Goal: Task Accomplishment & Management: Complete application form

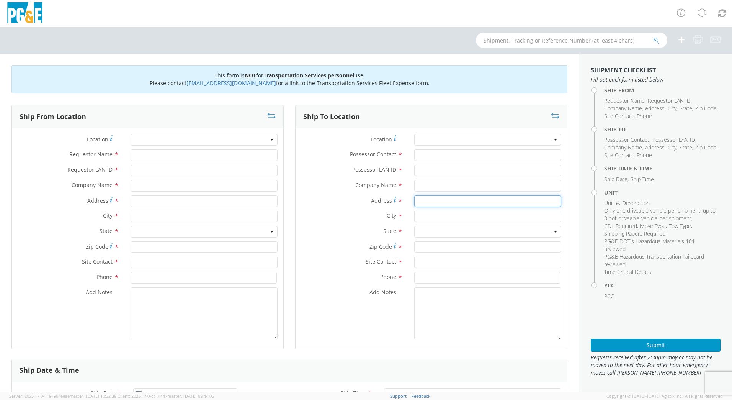
click at [523, 200] on input "Address *" at bounding box center [487, 200] width 147 height 11
click at [165, 157] on input "Requestor Name *" at bounding box center [203, 154] width 147 height 11
type input "[PERSON_NAME]"
type input "DFMX"
click at [152, 219] on input "text" at bounding box center [203, 215] width 147 height 11
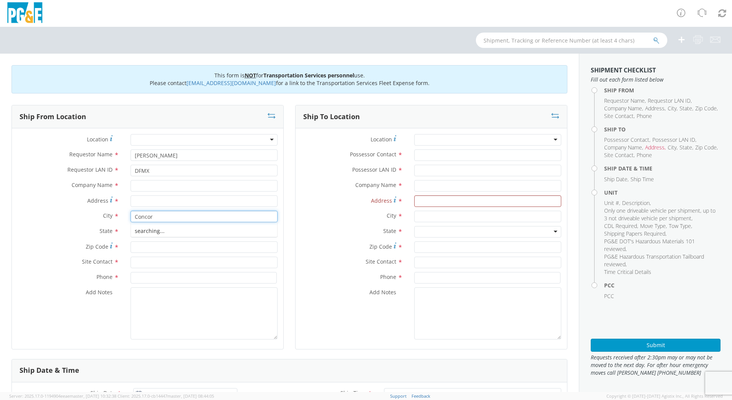
type input "[GEOGRAPHIC_DATA]"
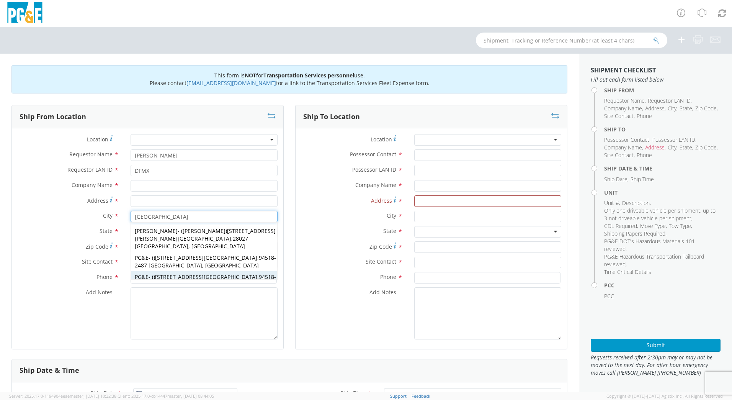
click at [210, 273] on strong "[GEOGRAPHIC_DATA]" at bounding box center [231, 276] width 54 height 7
type input "PG&E"
type input "[STREET_ADDRESS]"
type input "94518-2487"
type input "[GEOGRAPHIC_DATA]"
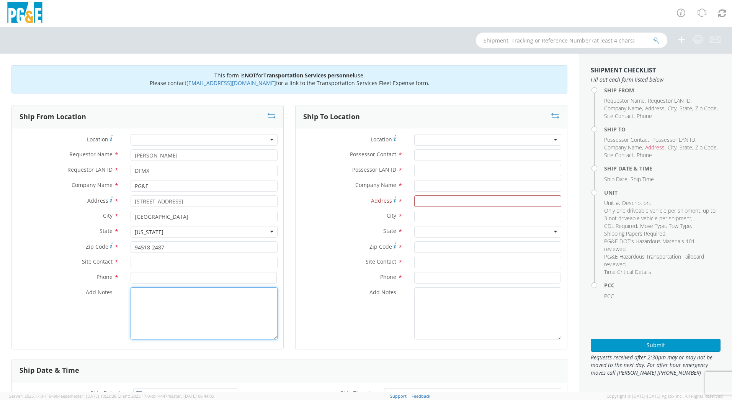
click at [189, 319] on textarea "Add Notes *" at bounding box center [203, 313] width 147 height 52
click at [170, 263] on input "text" at bounding box center [203, 261] width 147 height 11
type input "[PERSON_NAME]"
type input "[PHONE_NUMBER]"
drag, startPoint x: 432, startPoint y: 152, endPoint x: 452, endPoint y: 157, distance: 21.1
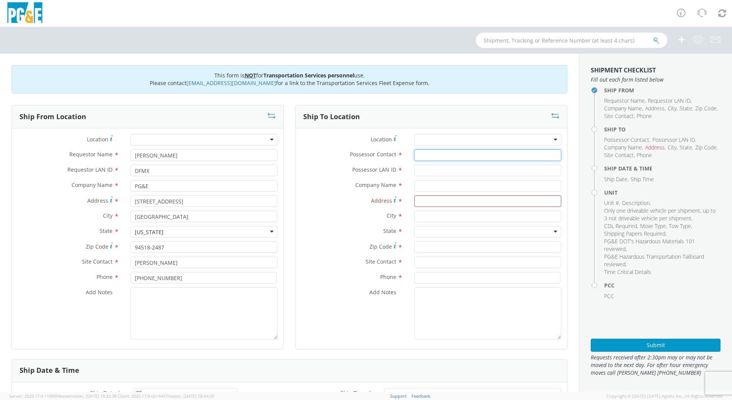
click at [432, 152] on input "Possessor Contact *" at bounding box center [487, 154] width 147 height 11
type input "[PERSON_NAME]"
drag, startPoint x: 466, startPoint y: 173, endPoint x: 475, endPoint y: 175, distance: 9.0
click at [466, 173] on input "Possessor LAN ID *" at bounding box center [487, 170] width 147 height 11
type input "n4re"
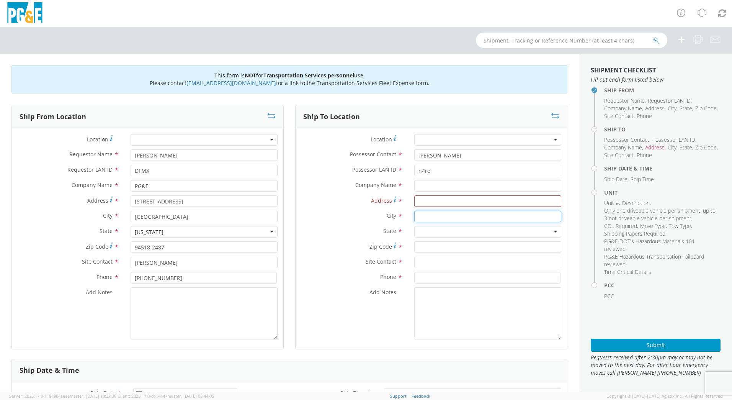
click at [434, 218] on input "text" at bounding box center [487, 215] width 147 height 11
type input "San [PERSON_NAME]"
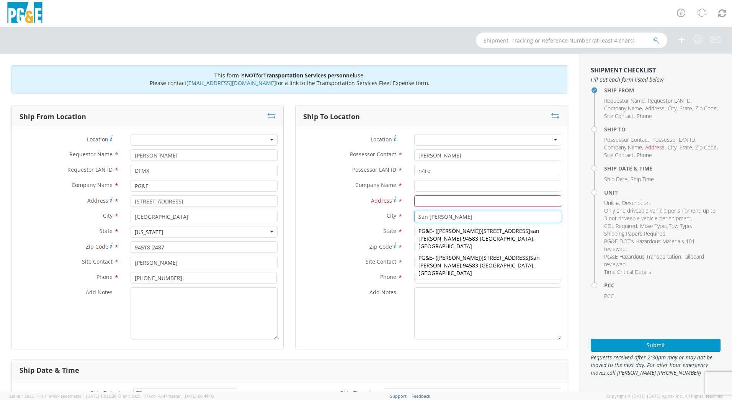
click at [486, 259] on div "PG&E - ( [PERSON_NAME] ) [STREET_ADDRESS][PERSON_NAME]" at bounding box center [487, 265] width 146 height 27
type input "PG&E"
type input "[STREET_ADDRESS]"
type input "94583"
type input "[PERSON_NAME]"
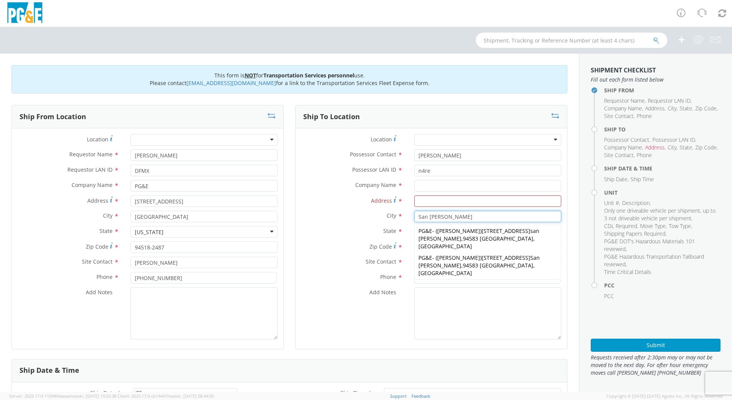
type input "[PHONE_NUMBER]"
type input "San [PERSON_NAME]"
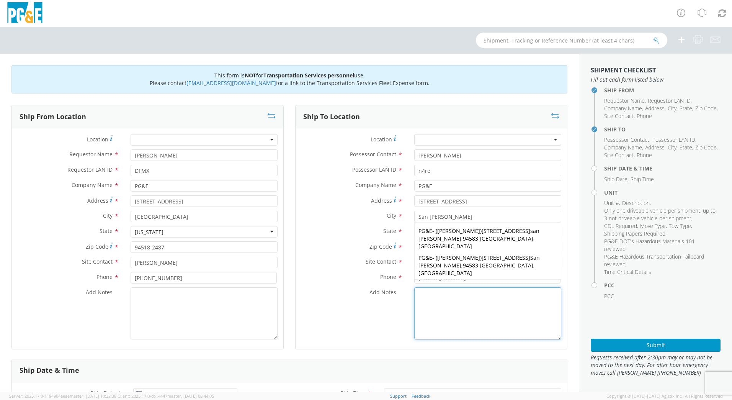
click at [441, 300] on textarea "Add Notes *" at bounding box center [487, 313] width 147 height 52
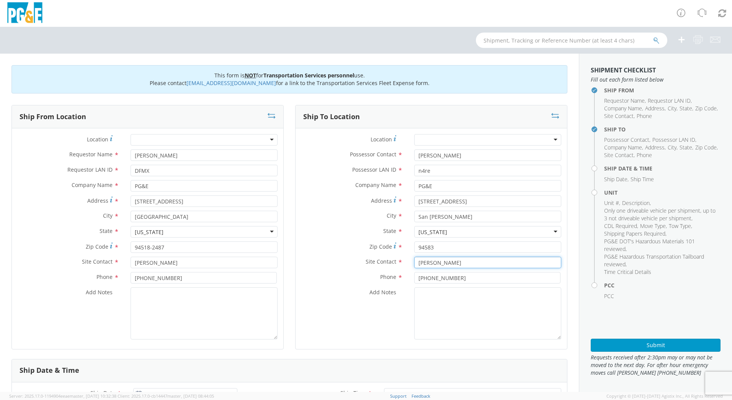
drag, startPoint x: 463, startPoint y: 259, endPoint x: 358, endPoint y: 254, distance: 105.0
click at [358, 254] on div "Location * (OBSOLETE) [PERSON_NAME] SC - GC TRAILER (OBSOLETE) [GEOGRAPHIC_DATA…" at bounding box center [430, 238] width 271 height 209
type input "[PERSON_NAME]"
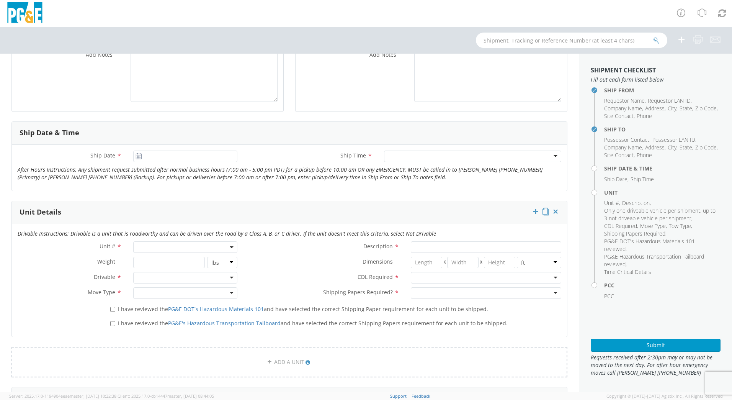
scroll to position [241, 0]
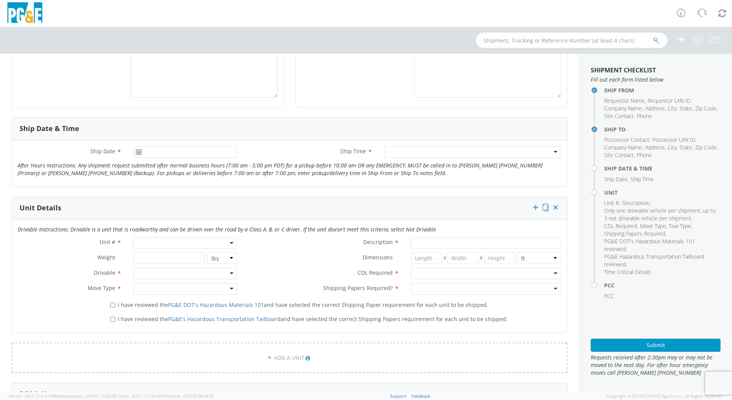
type input "[PHONE_NUMBER]"
click at [135, 152] on icon at bounding box center [138, 152] width 7 height 6
click at [137, 151] on icon at bounding box center [138, 152] width 7 height 6
click at [155, 153] on input "[DATE]" at bounding box center [185, 151] width 104 height 11
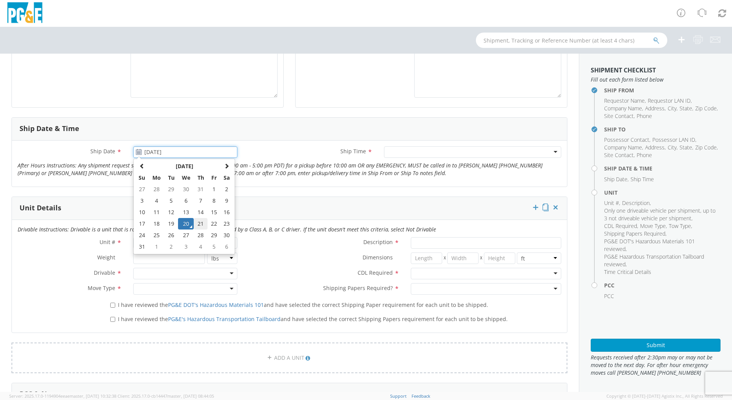
click at [201, 221] on td "21" at bounding box center [200, 223] width 13 height 11
type input "[DATE]"
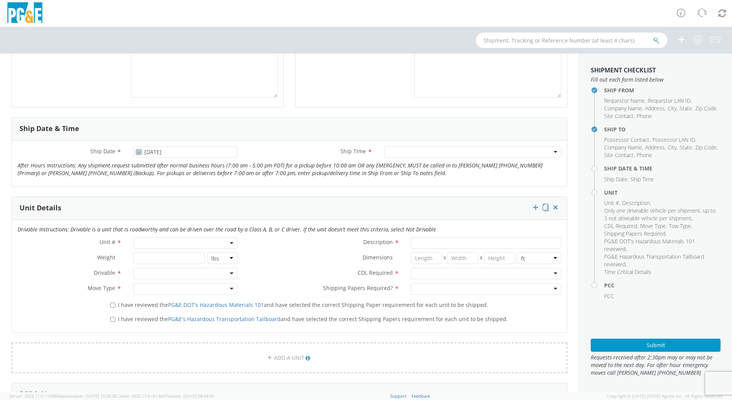
click at [549, 151] on div at bounding box center [472, 151] width 177 height 11
click at [230, 243] on b at bounding box center [232, 243] width 4 height 2
click at [207, 254] on input "search" at bounding box center [184, 255] width 99 height 11
click at [158, 259] on input "search" at bounding box center [184, 255] width 99 height 11
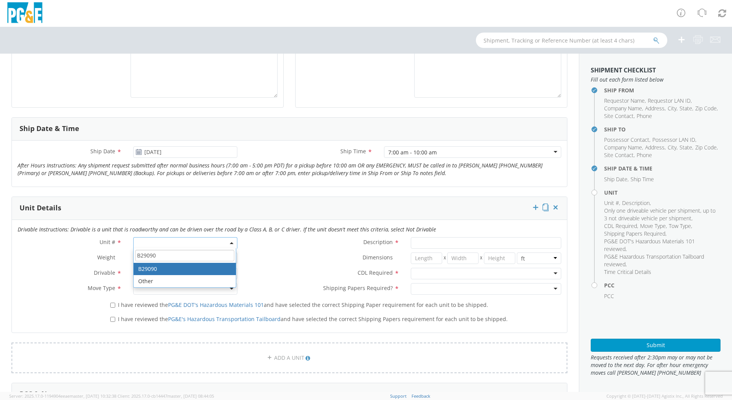
type input "B29090"
type input "PICKUP; 1T 4X4"
type input "11000"
select select "B29090"
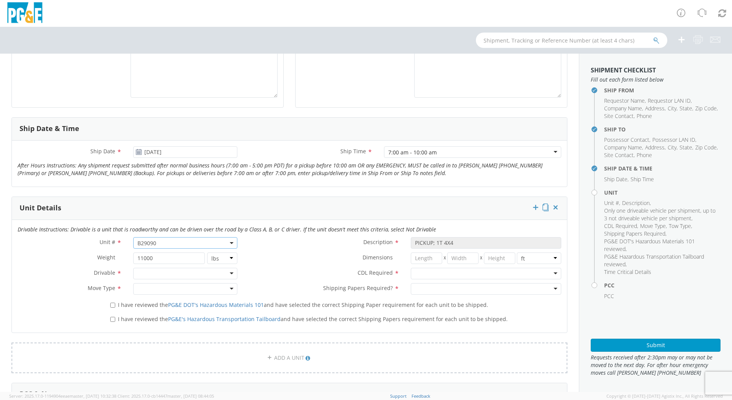
click at [232, 271] on div at bounding box center [185, 272] width 104 height 11
click at [230, 289] on div at bounding box center [185, 288] width 104 height 11
click at [113, 308] on label "I have reviewed the PG&E DOT's Hazardous Materials 101 and have selected the co…" at bounding box center [299, 304] width 379 height 9
click at [113, 307] on input "I have reviewed the PG&E DOT's Hazardous Materials 101 and have selected the co…" at bounding box center [112, 304] width 5 height 5
checkbox input "true"
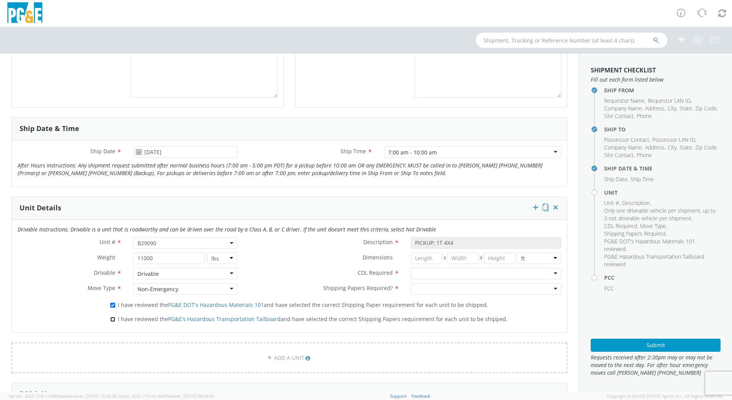
click at [112, 318] on input "I have reviewed the PG&E's Hazardous Transportation Tailboard and have selected…" at bounding box center [112, 318] width 5 height 5
checkbox input "true"
click at [545, 273] on div at bounding box center [486, 272] width 150 height 11
click at [548, 289] on div at bounding box center [486, 288] width 150 height 11
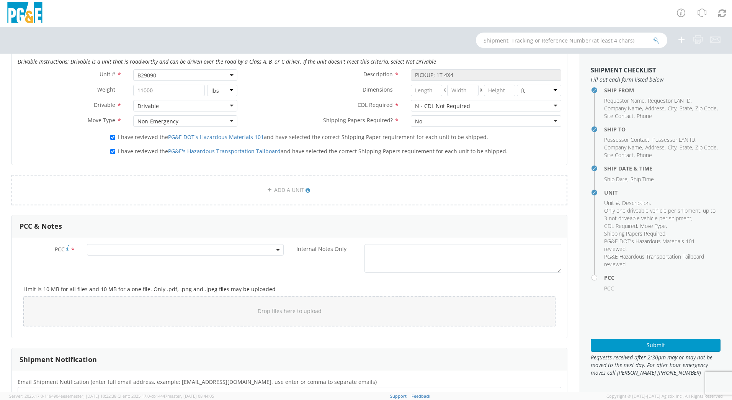
scroll to position [432, 0]
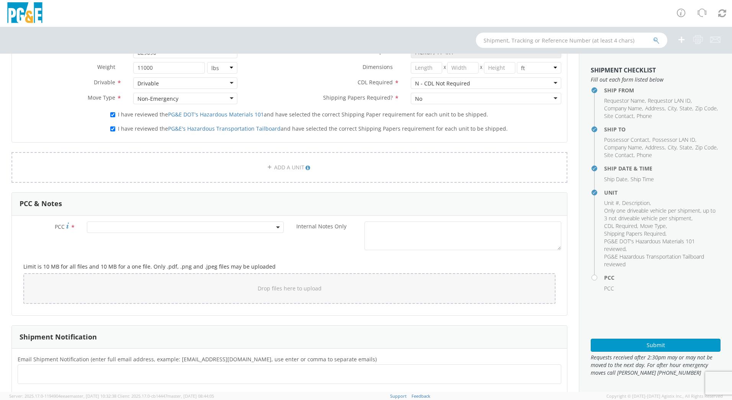
click at [125, 225] on span at bounding box center [185, 226] width 197 height 11
click at [117, 240] on input "number" at bounding box center [184, 239] width 191 height 11
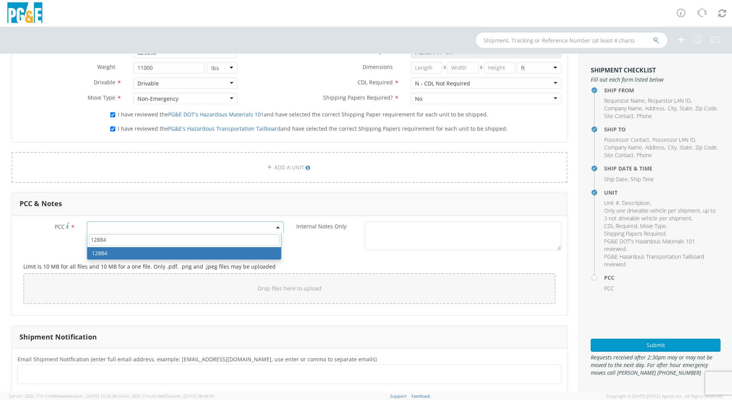
type input "12884"
select select "12884"
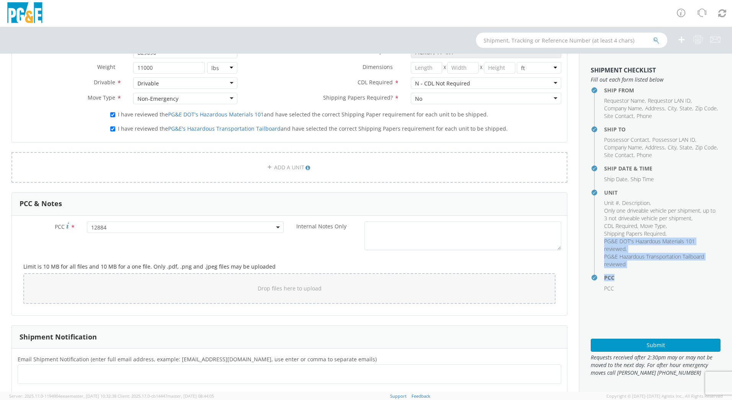
drag, startPoint x: 579, startPoint y: 245, endPoint x: 581, endPoint y: 312, distance: 67.4
click at [581, 312] on aside "Shipment Checklist Fill out each form listed below Ship From Requestor Name , R…" at bounding box center [655, 223] width 153 height 338
click at [50, 370] on ul at bounding box center [289, 373] width 537 height 13
paste input "[EMAIL_ADDRESS][DOMAIN_NAME], [EMAIL_ADDRESS][DOMAIN_NAME], [EMAIL_ADDRESS][DOM…"
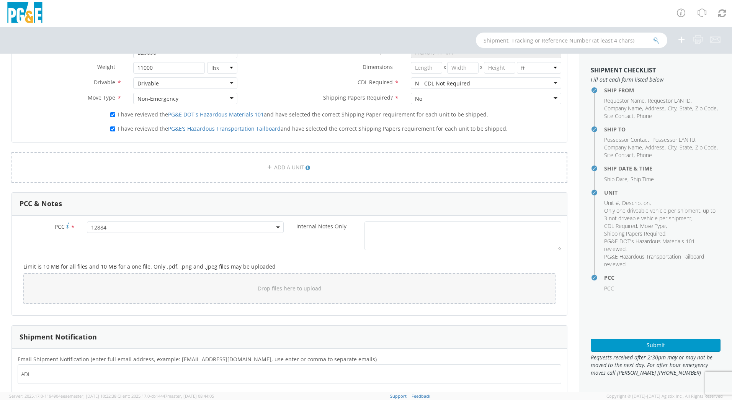
type input "[EMAIL_ADDRESS][DOMAIN_NAME], [EMAIL_ADDRESS][DOMAIN_NAME], [EMAIL_ADDRESS][DOM…"
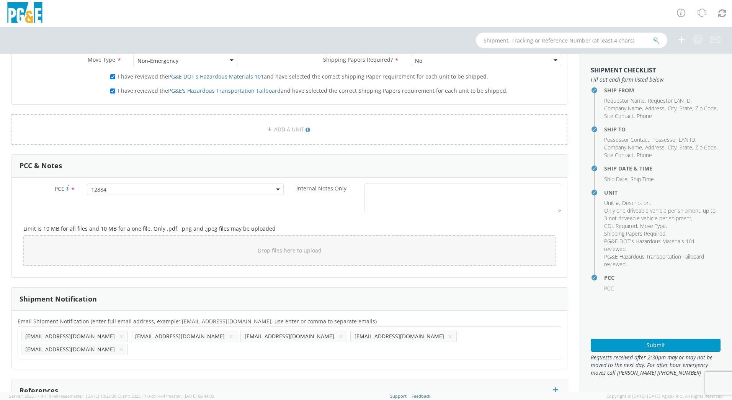
scroll to position [519, 0]
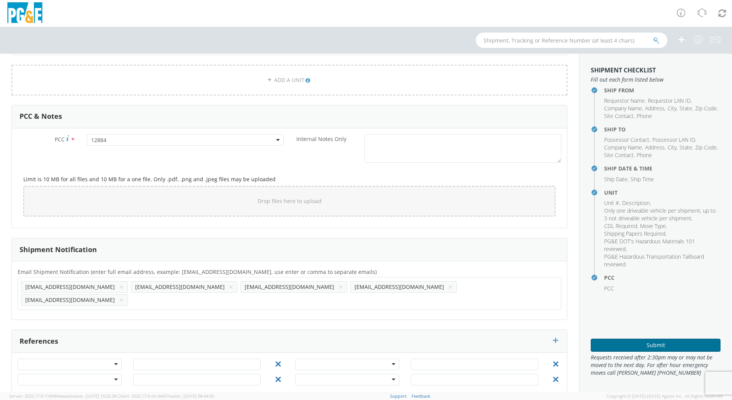
click at [649, 346] on button "Submit" at bounding box center [655, 344] width 130 height 13
